Goal: Information Seeking & Learning: Learn about a topic

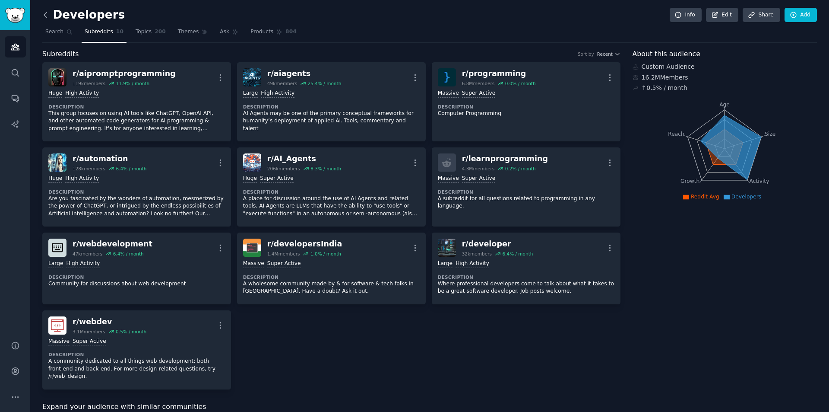
click at [47, 18] on icon at bounding box center [45, 14] width 9 height 9
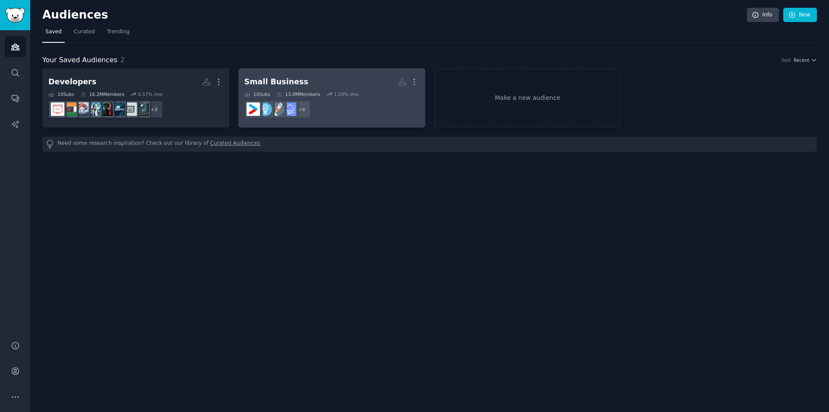
click at [365, 77] on h2 "Small Business More" at bounding box center [332, 81] width 175 height 15
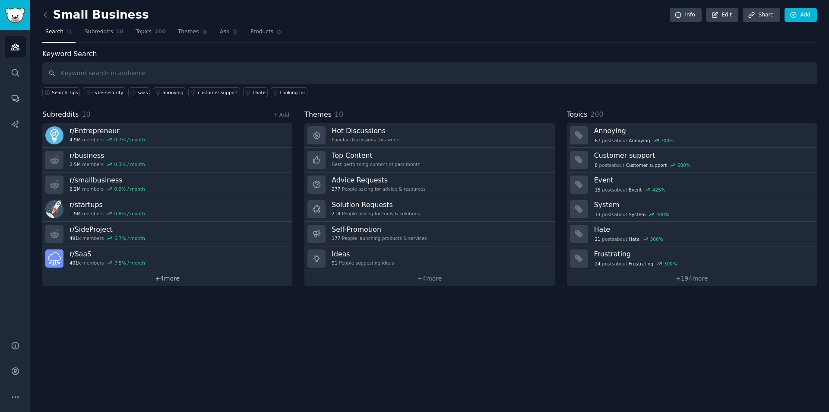
click at [226, 271] on link "+ 4 more" at bounding box center [167, 278] width 250 height 15
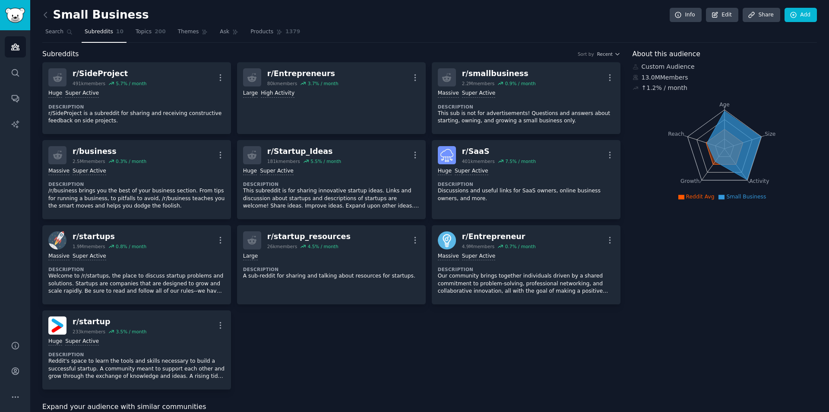
drag, startPoint x: 753, startPoint y: 248, endPoint x: 757, endPoint y: 224, distance: 24.1
